Goal: Information Seeking & Learning: Understand process/instructions

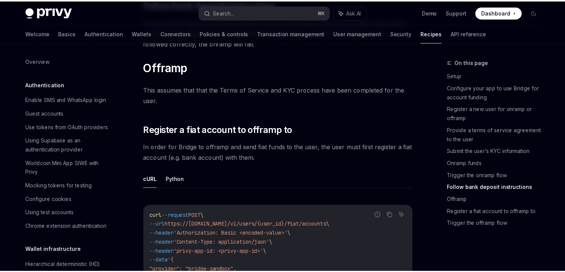
scroll to position [1973, 0]
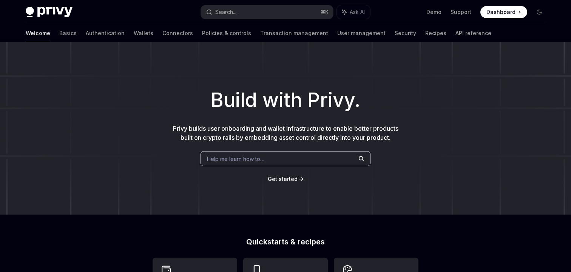
click at [227, 78] on div "Build with Privy. Privy builds user onboarding and wallet infrastructure to ena…" at bounding box center [285, 128] width 571 height 172
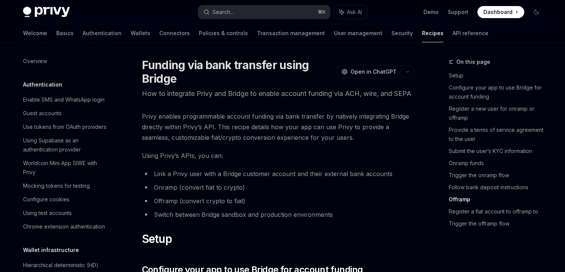
scroll to position [1973, 0]
